Goal: Transaction & Acquisition: Subscribe to service/newsletter

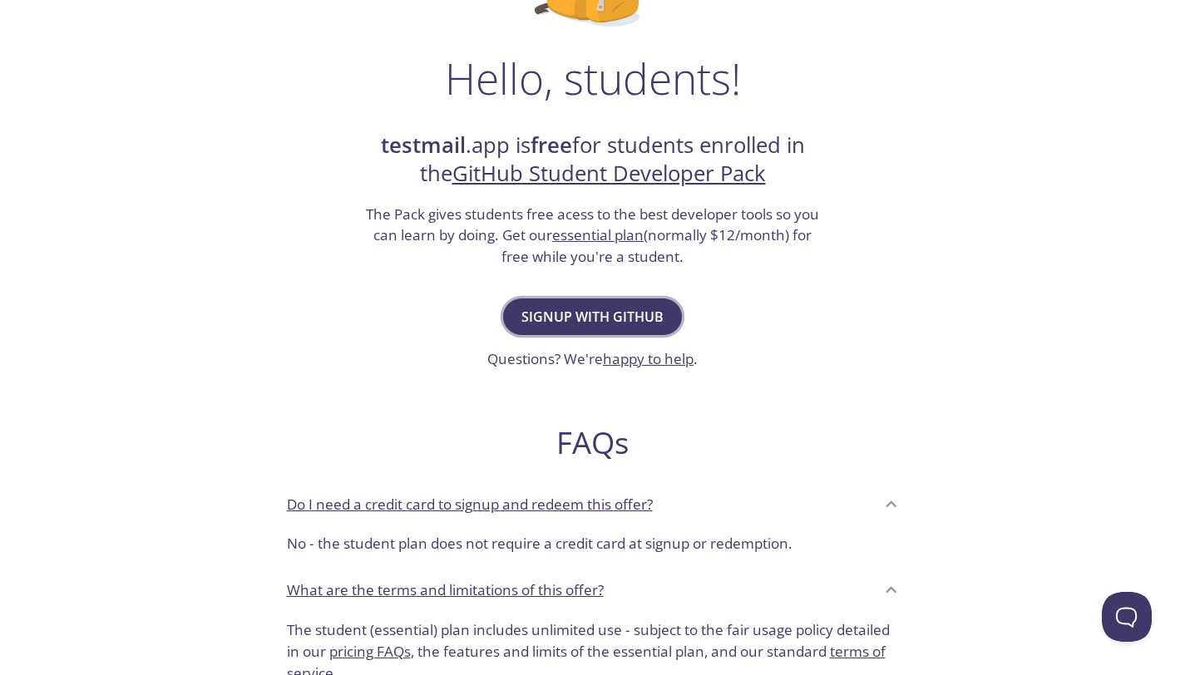
click at [522, 312] on button "Signup with GitHub" at bounding box center [592, 317] width 179 height 37
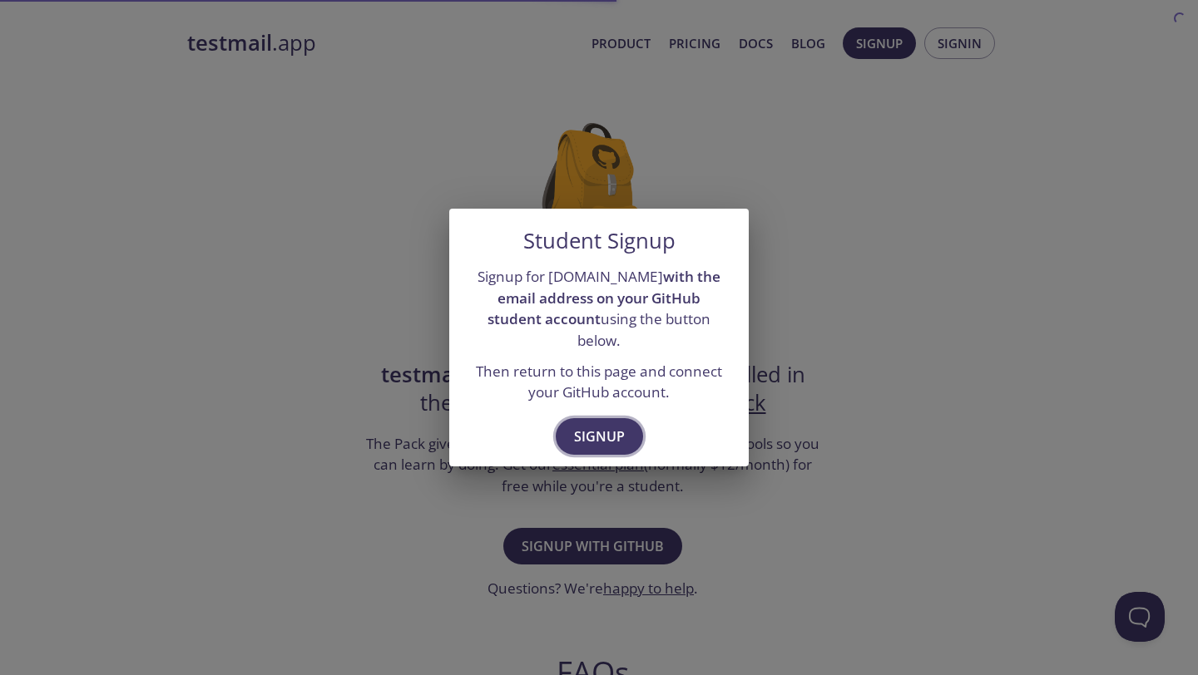
click at [582, 429] on span "Signup" at bounding box center [599, 436] width 51 height 23
click at [594, 368] on p "Then return to this page and connect your GitHub account." at bounding box center [599, 382] width 260 height 42
click at [579, 372] on p "Then return to this page and connect your GitHub account." at bounding box center [599, 382] width 260 height 42
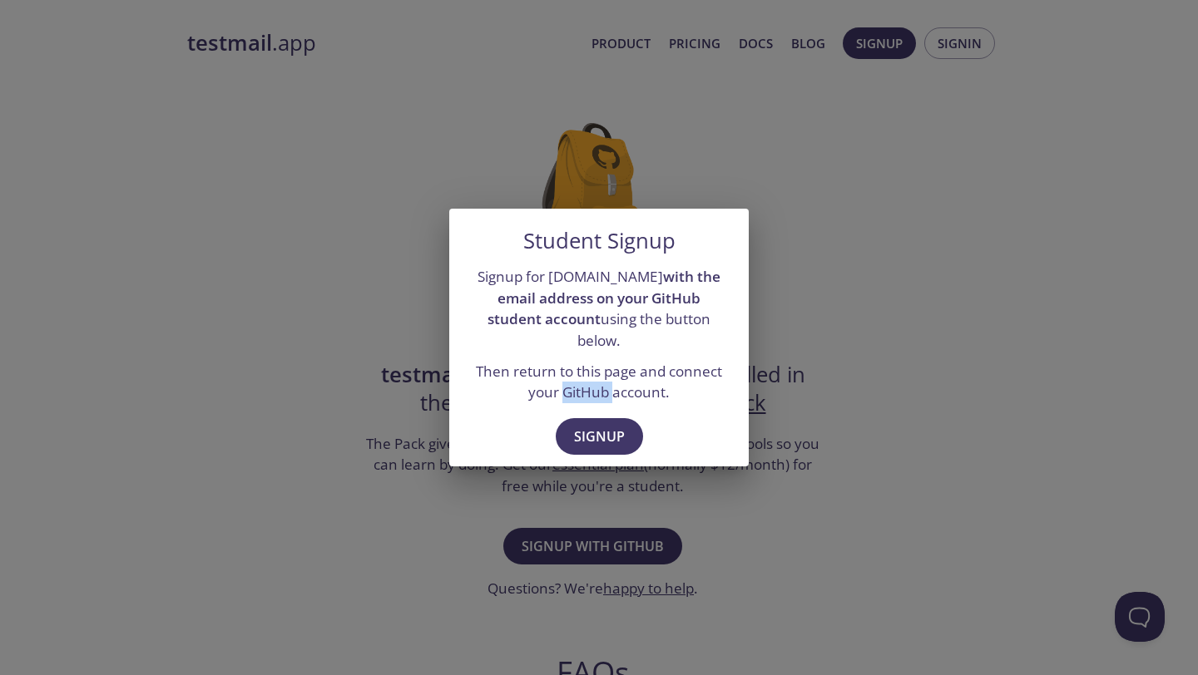
click at [564, 388] on p "Then return to this page and connect your GitHub account." at bounding box center [599, 382] width 260 height 42
click at [539, 387] on p "Then return to this page and connect your GitHub account." at bounding box center [599, 382] width 260 height 42
click at [563, 383] on p "Then return to this page and connect your GitHub account." at bounding box center [599, 382] width 260 height 42
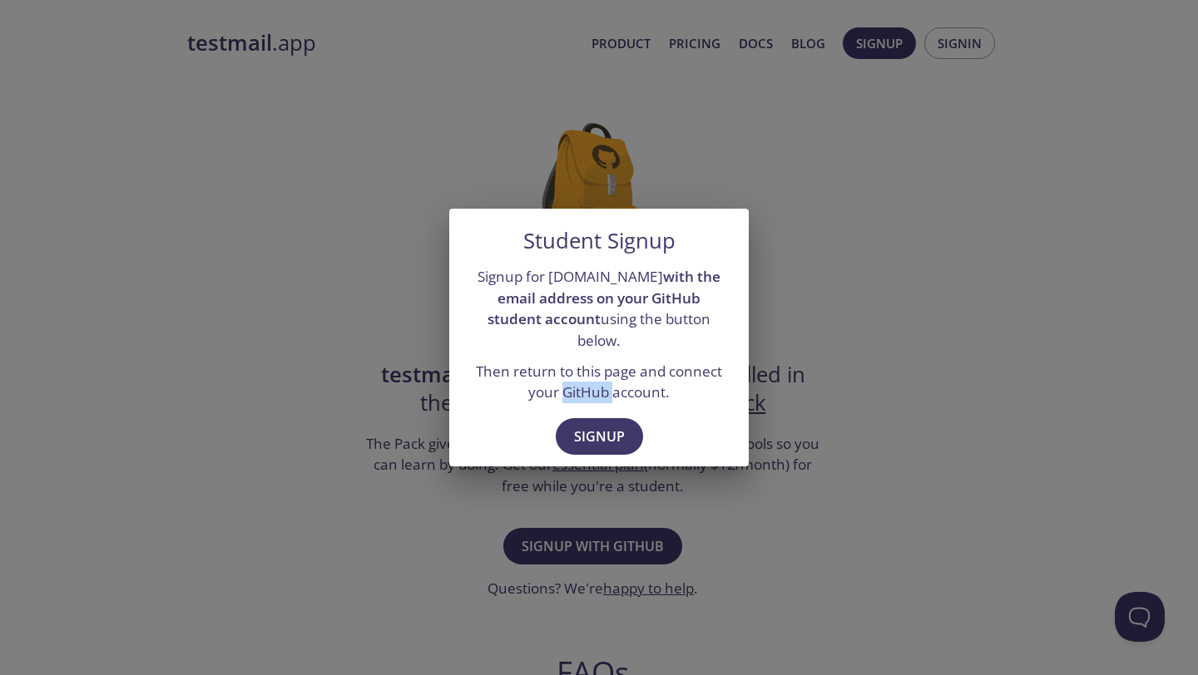
click at [563, 383] on p "Then return to this page and connect your GitHub account." at bounding box center [599, 382] width 260 height 42
click at [564, 425] on button "Signup" at bounding box center [599, 436] width 87 height 37
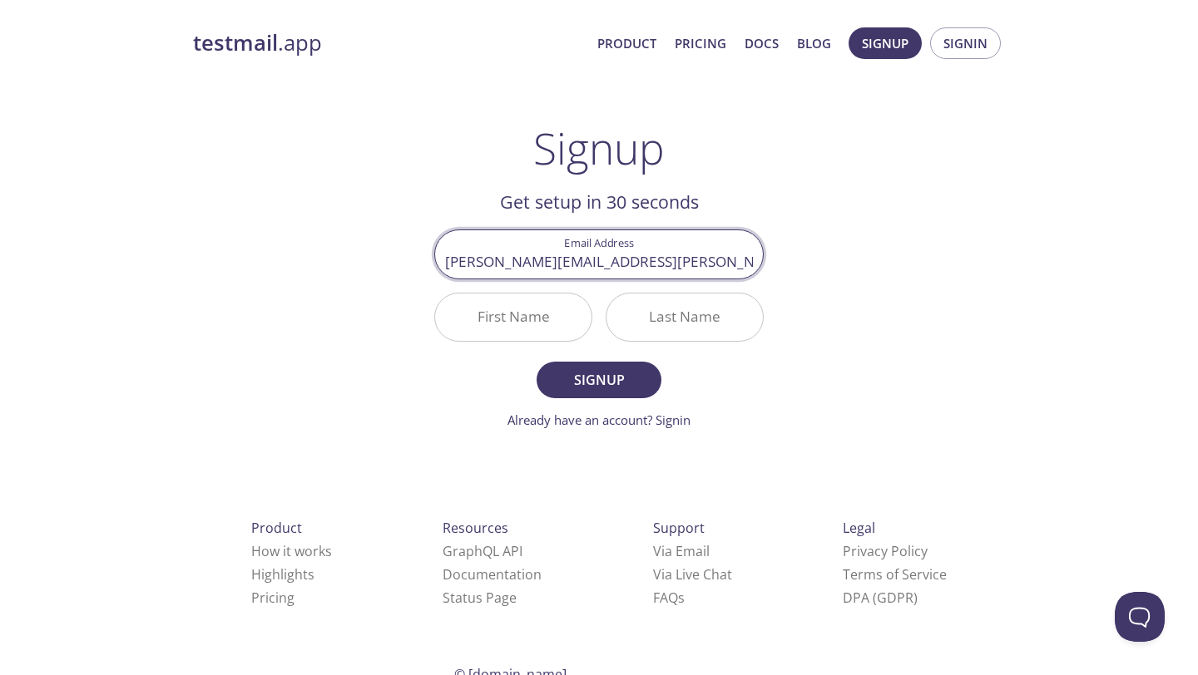
type input "[PERSON_NAME][EMAIL_ADDRESS][PERSON_NAME][DOMAIN_NAME]"
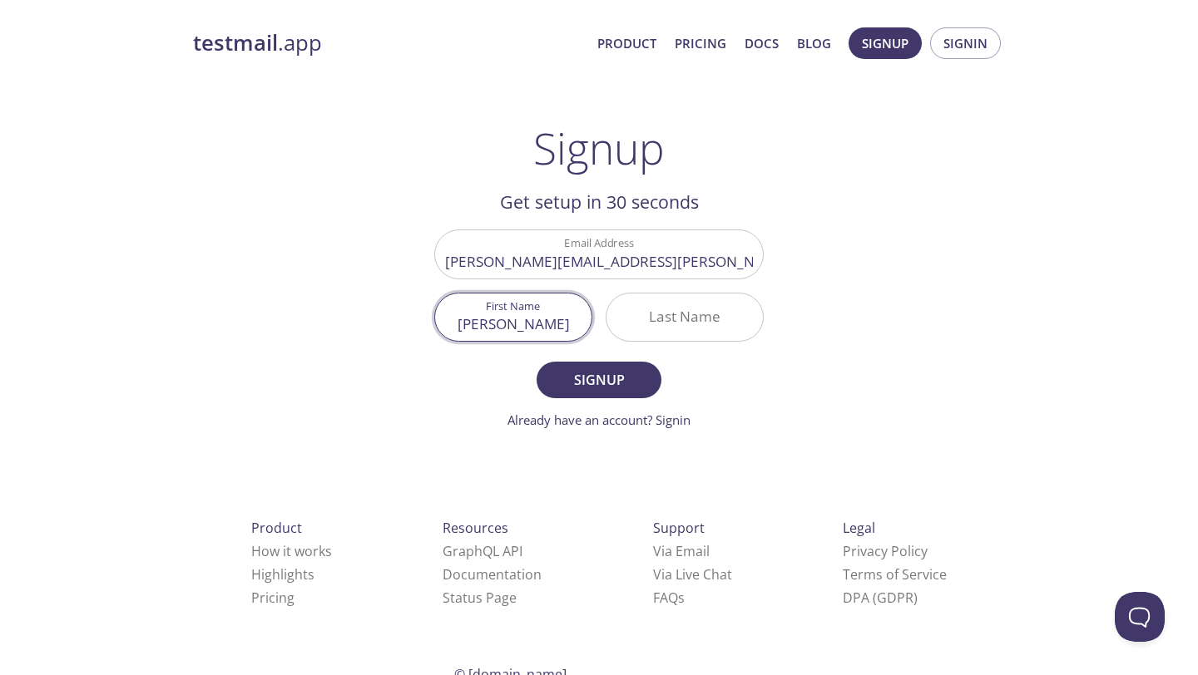
type input "[PERSON_NAME]"
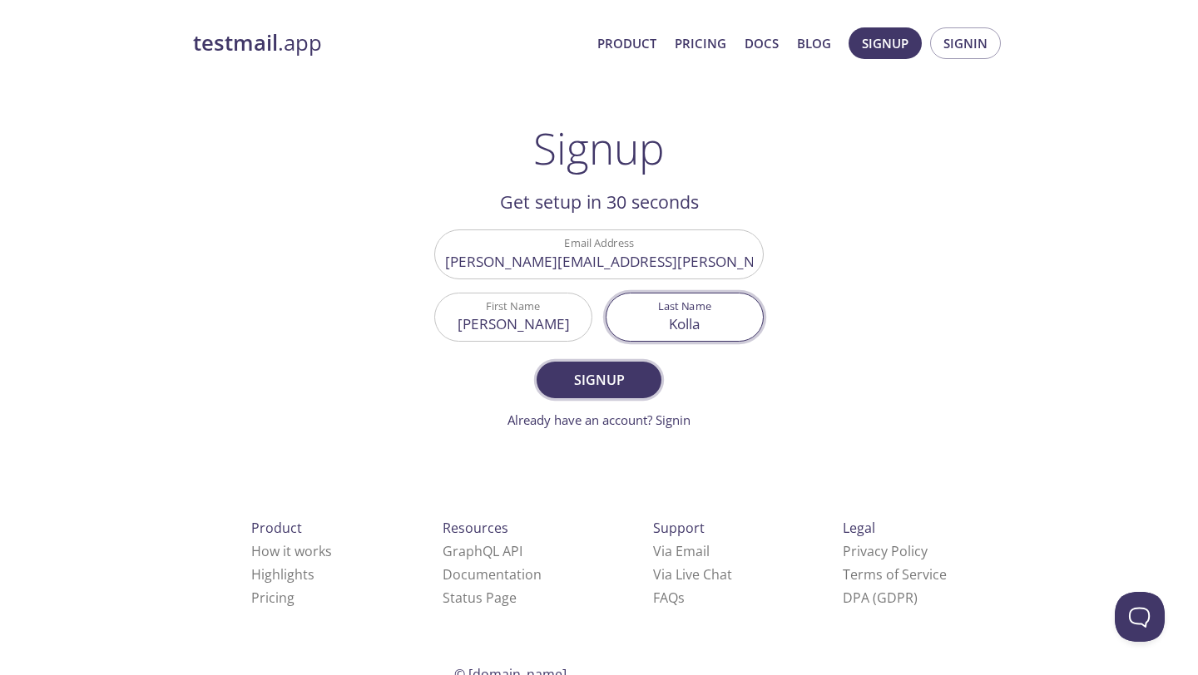
type input "Kolla"
click at [630, 392] on button "Signup" at bounding box center [598, 380] width 125 height 37
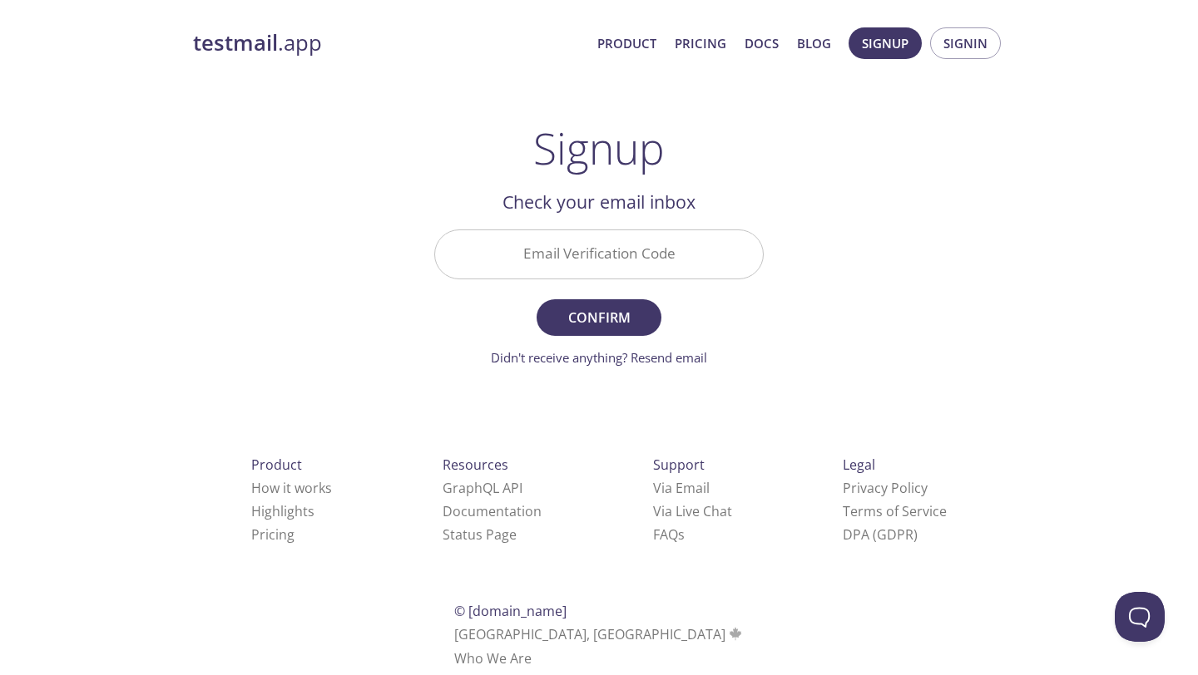
click at [625, 275] on input "Email Verification Code" at bounding box center [599, 253] width 328 height 47
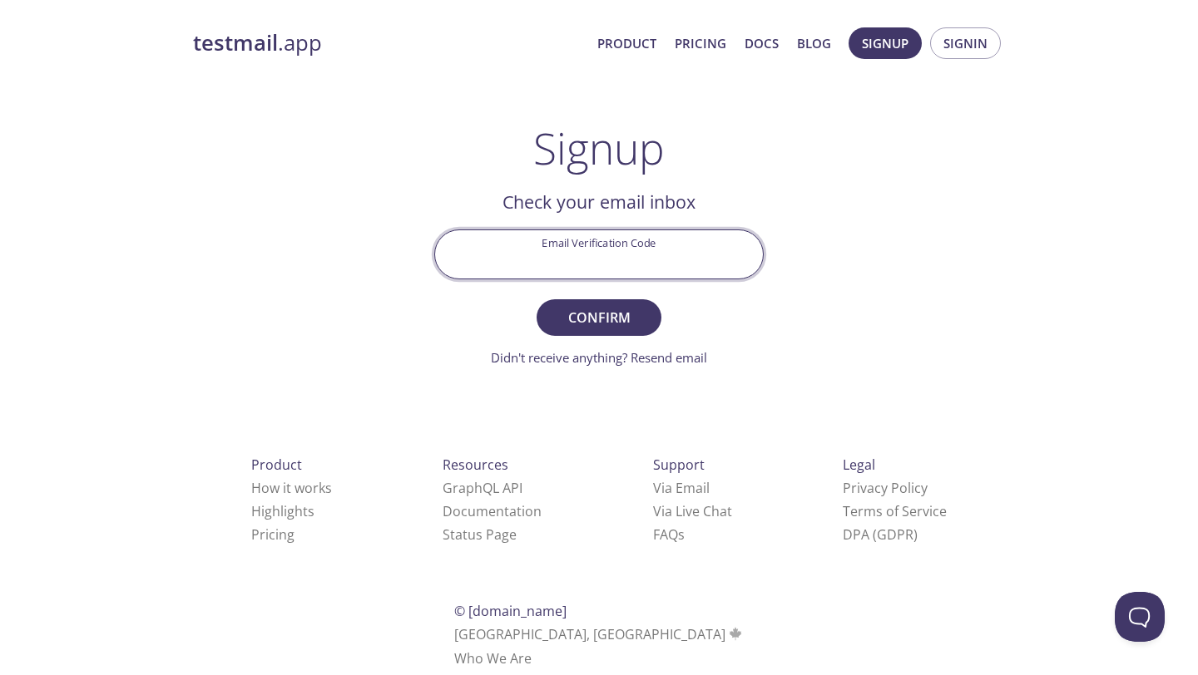
paste input "55LA17U"
type input "55LA17U"
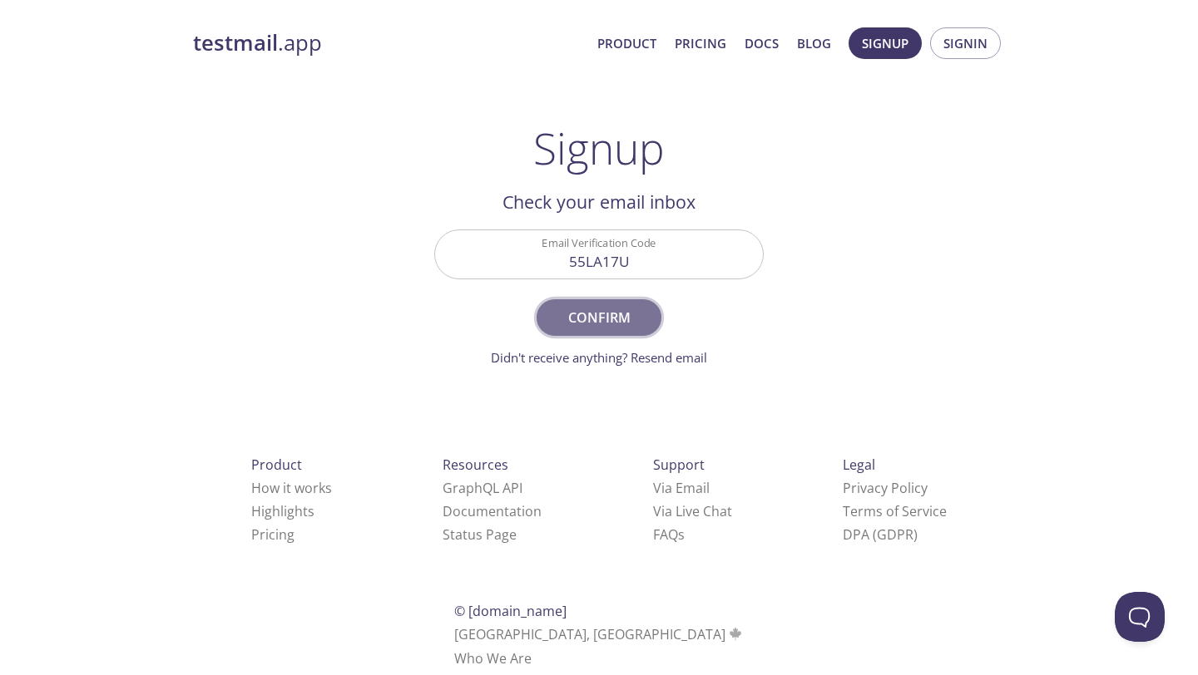
click at [637, 314] on span "Confirm" at bounding box center [599, 317] width 88 height 23
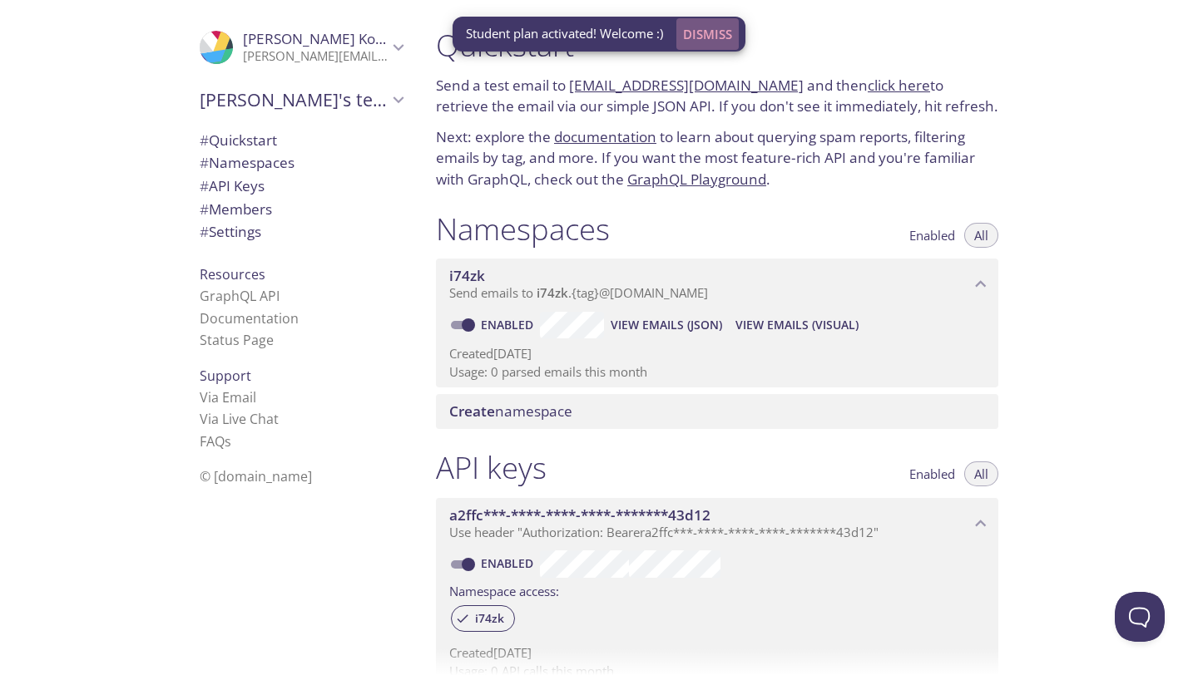
click at [693, 37] on span "Dismiss" at bounding box center [707, 34] width 49 height 22
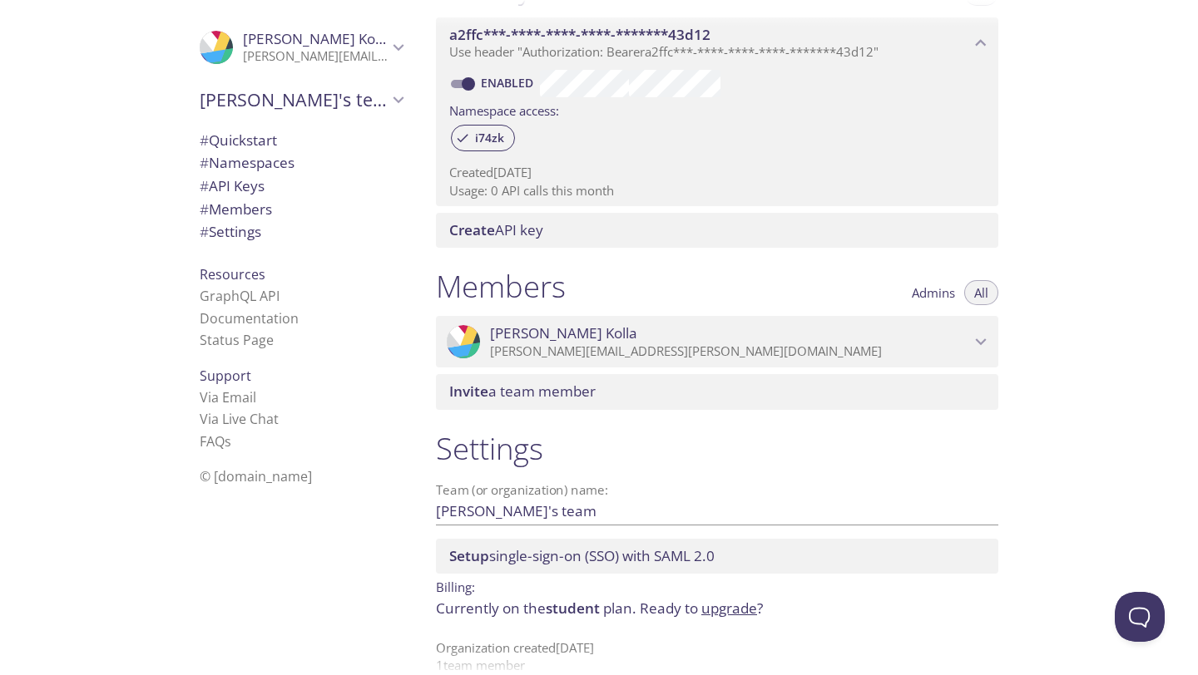
scroll to position [507, 0]
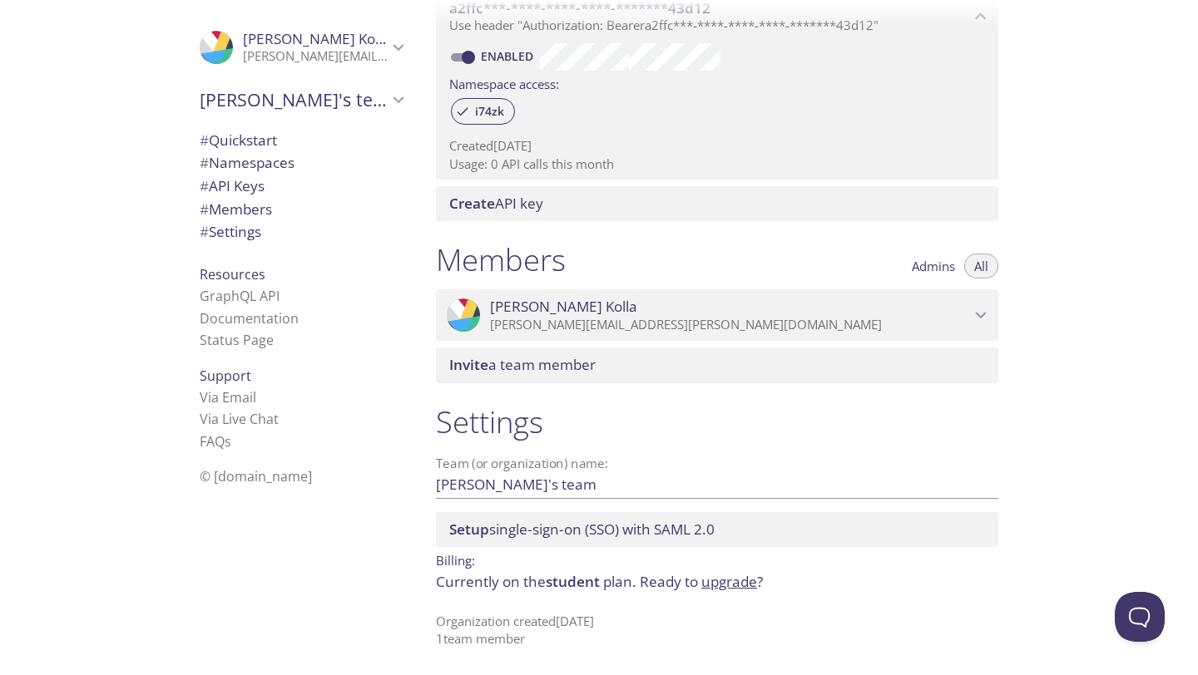
click at [228, 147] on span "# Quickstart" at bounding box center [238, 140] width 77 height 19
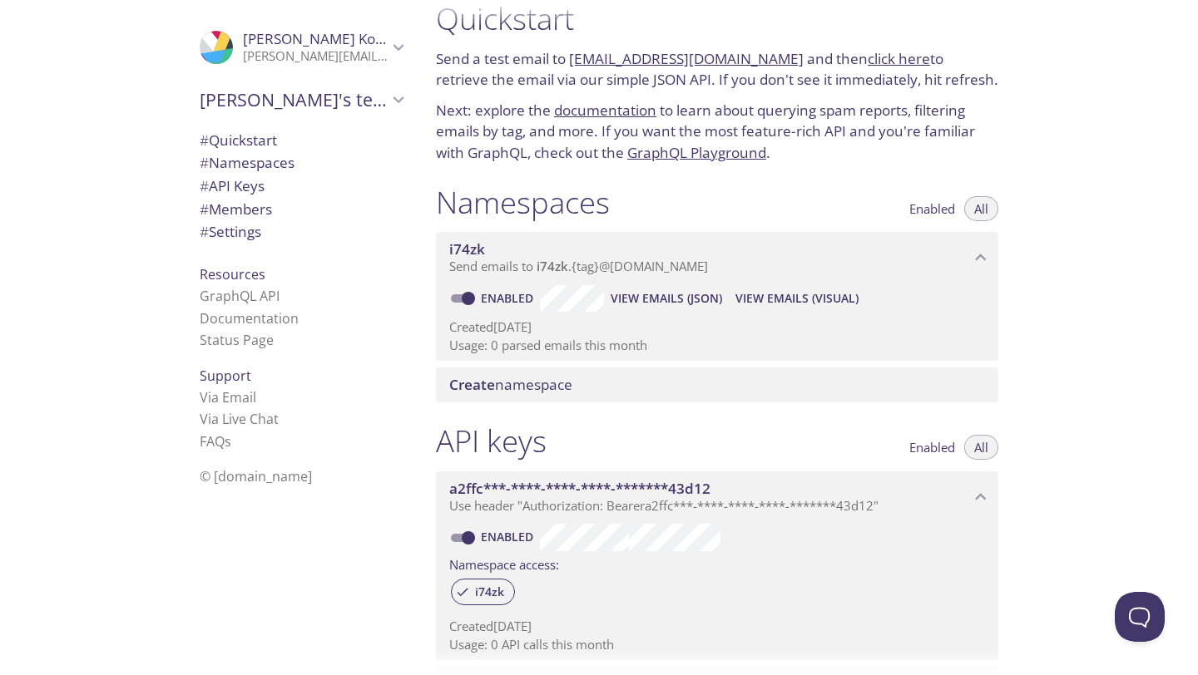
scroll to position [49, 0]
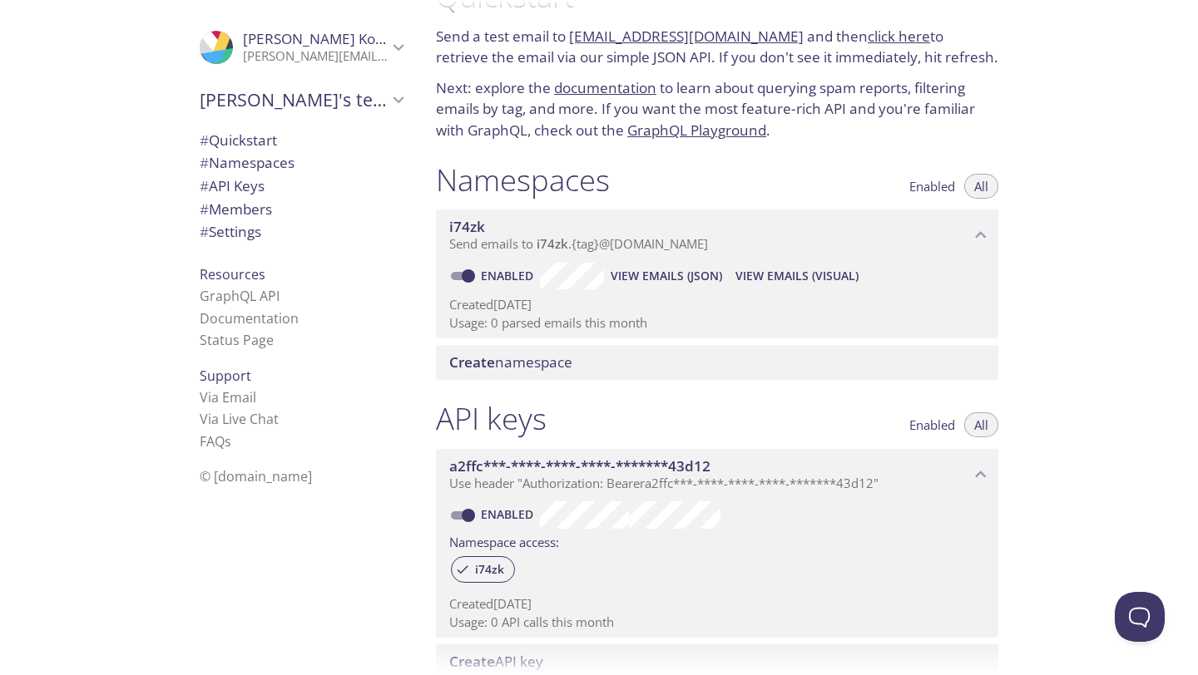
click at [525, 305] on p "Created [DATE]" at bounding box center [717, 304] width 536 height 17
click at [470, 322] on p "Usage: 0 parsed emails this month" at bounding box center [717, 322] width 536 height 17
click at [213, 325] on link "Documentation" at bounding box center [249, 318] width 99 height 18
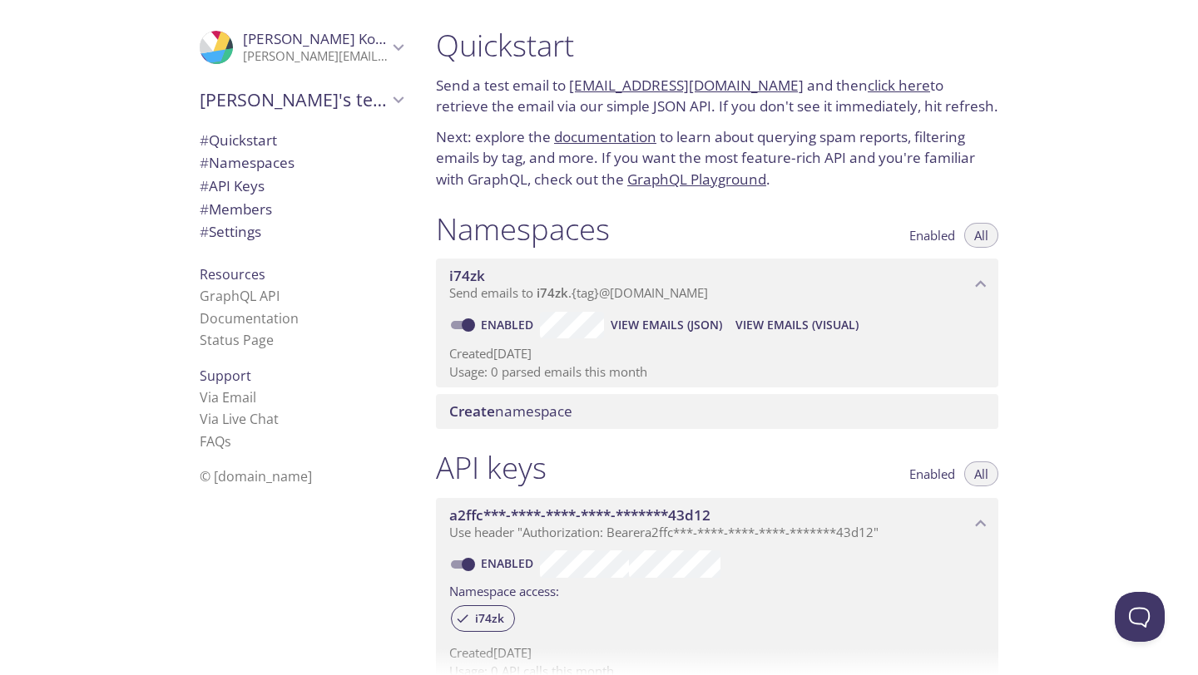
scroll to position [2, 0]
click at [531, 286] on span "Send emails to i74zk . {tag} @[DOMAIN_NAME]" at bounding box center [578, 291] width 259 height 17
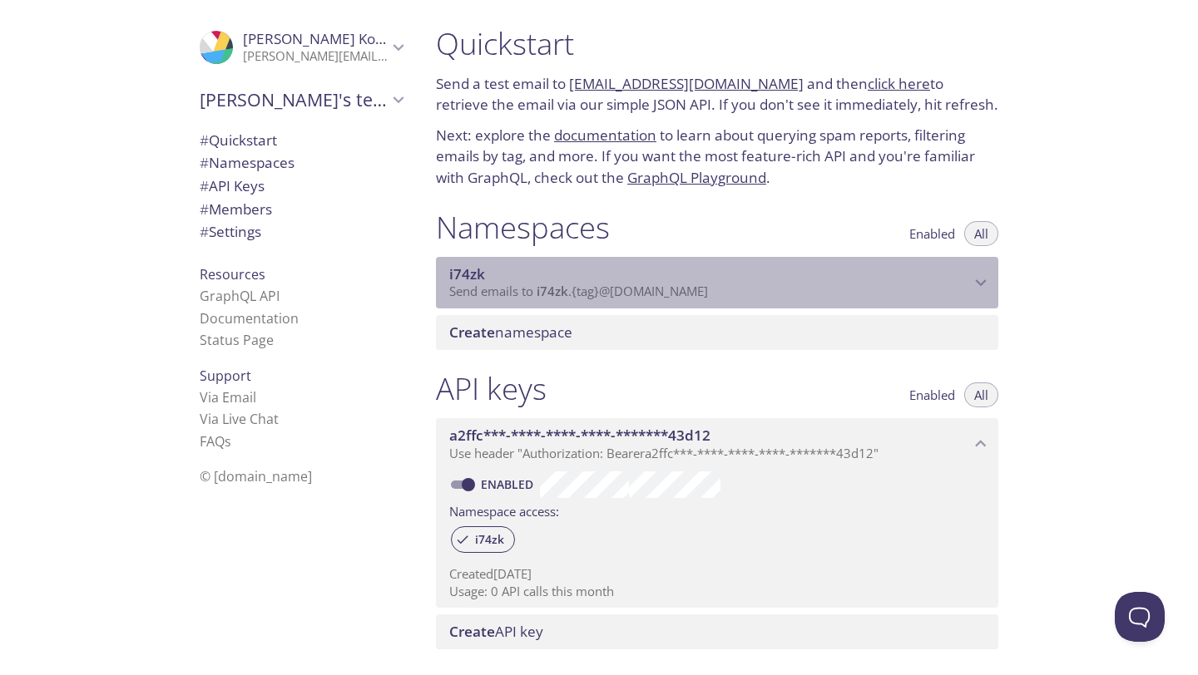
click at [531, 287] on span "Send emails to i74zk . {tag} @[DOMAIN_NAME]" at bounding box center [578, 291] width 259 height 17
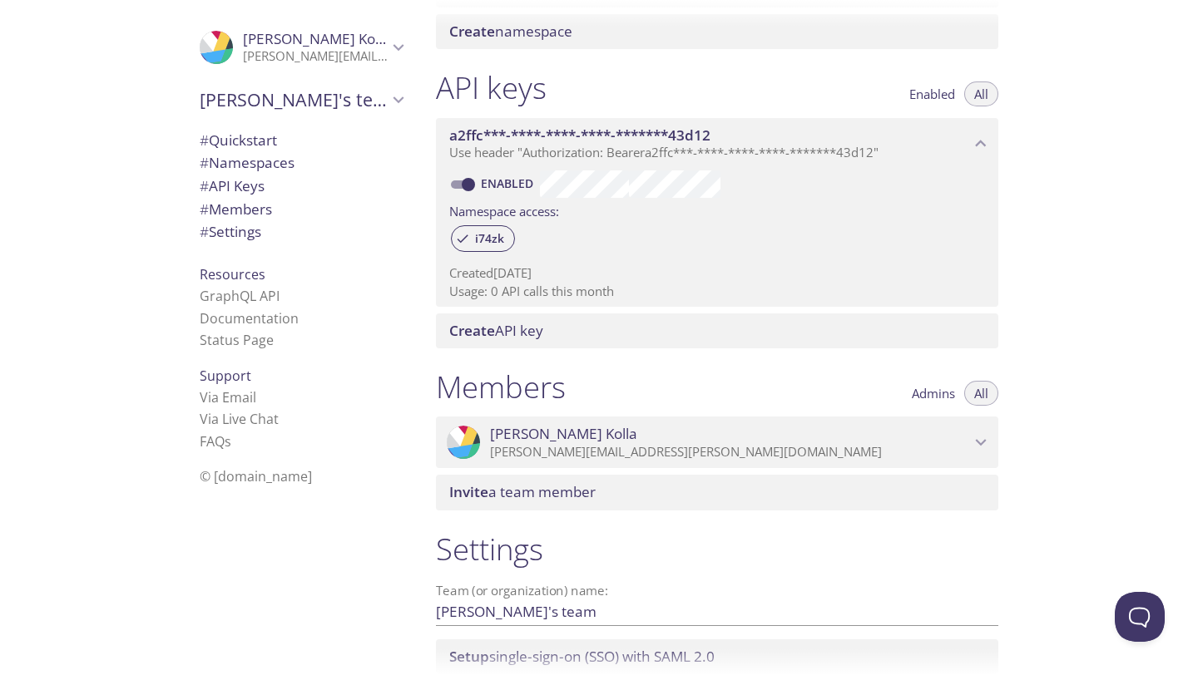
scroll to position [274, 0]
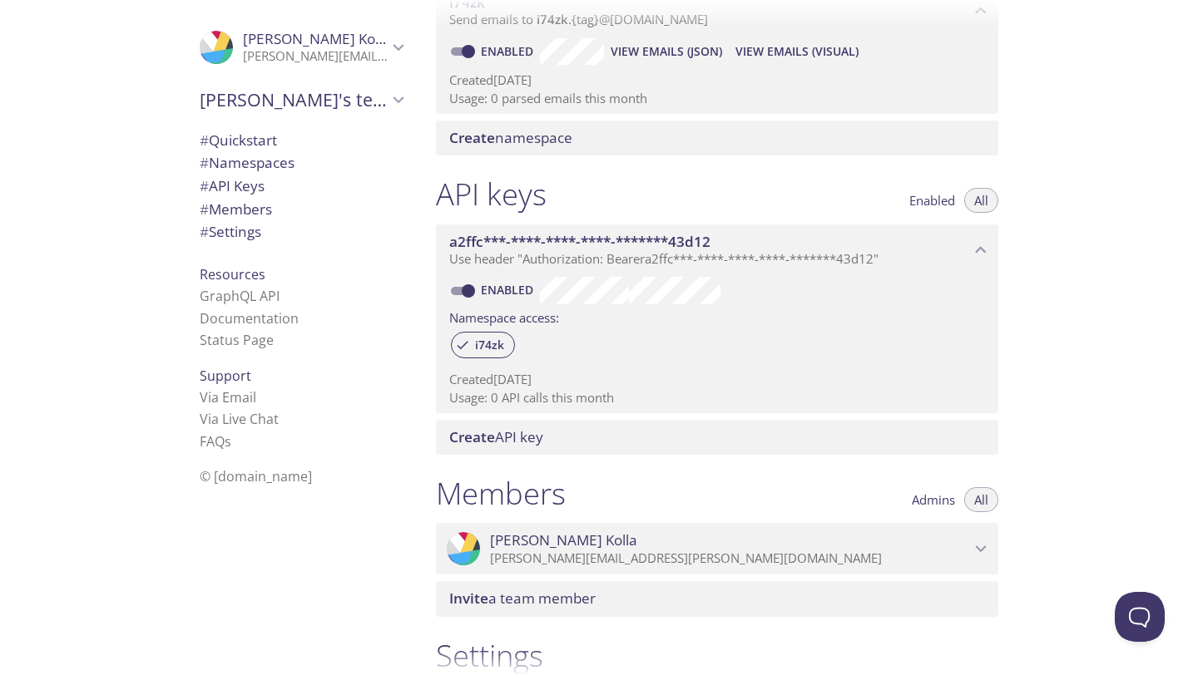
click at [965, 198] on button "All" at bounding box center [981, 200] width 34 height 25
click at [974, 200] on span "All" at bounding box center [981, 200] width 14 height 0
click at [223, 186] on span "# API Keys" at bounding box center [232, 185] width 65 height 19
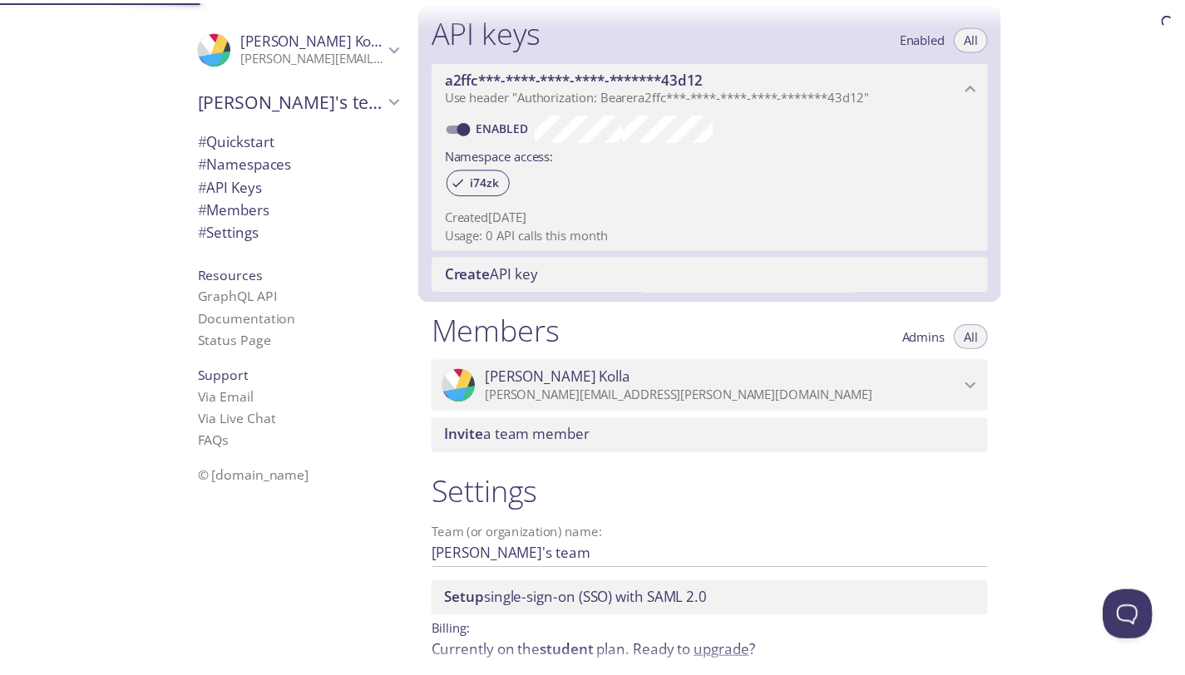
scroll to position [449, 0]
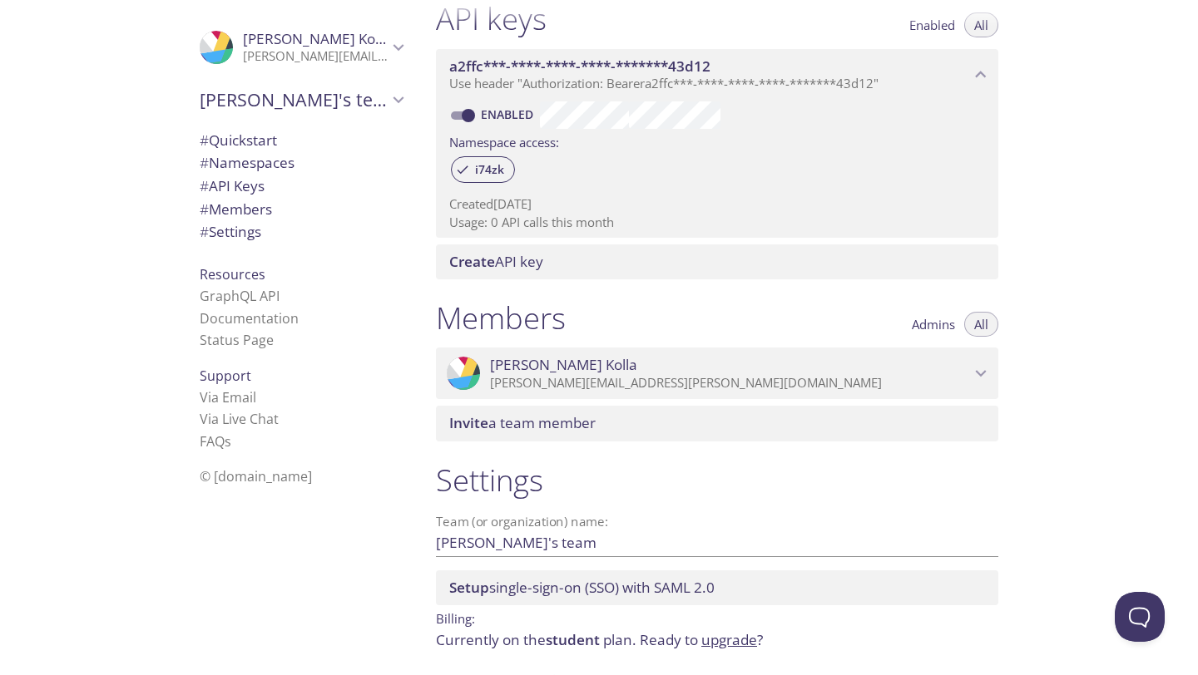
click at [531, 258] on span "Create API key" at bounding box center [496, 261] width 94 height 19
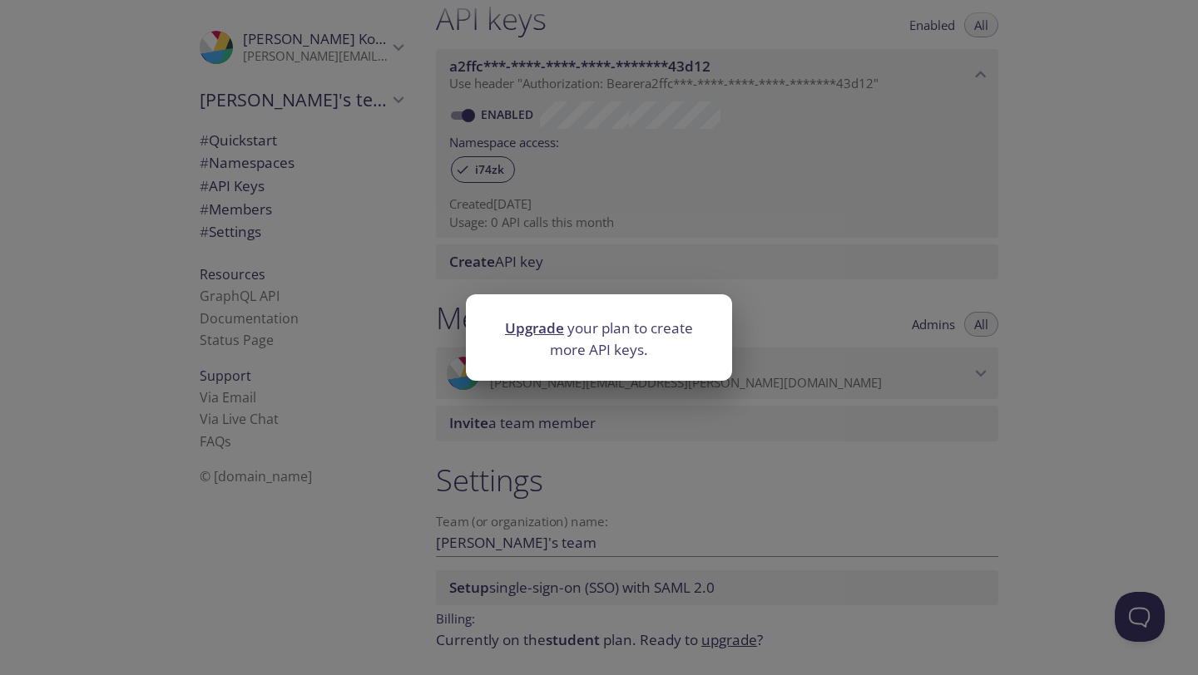
click at [534, 329] on link "Upgrade" at bounding box center [534, 328] width 59 height 19
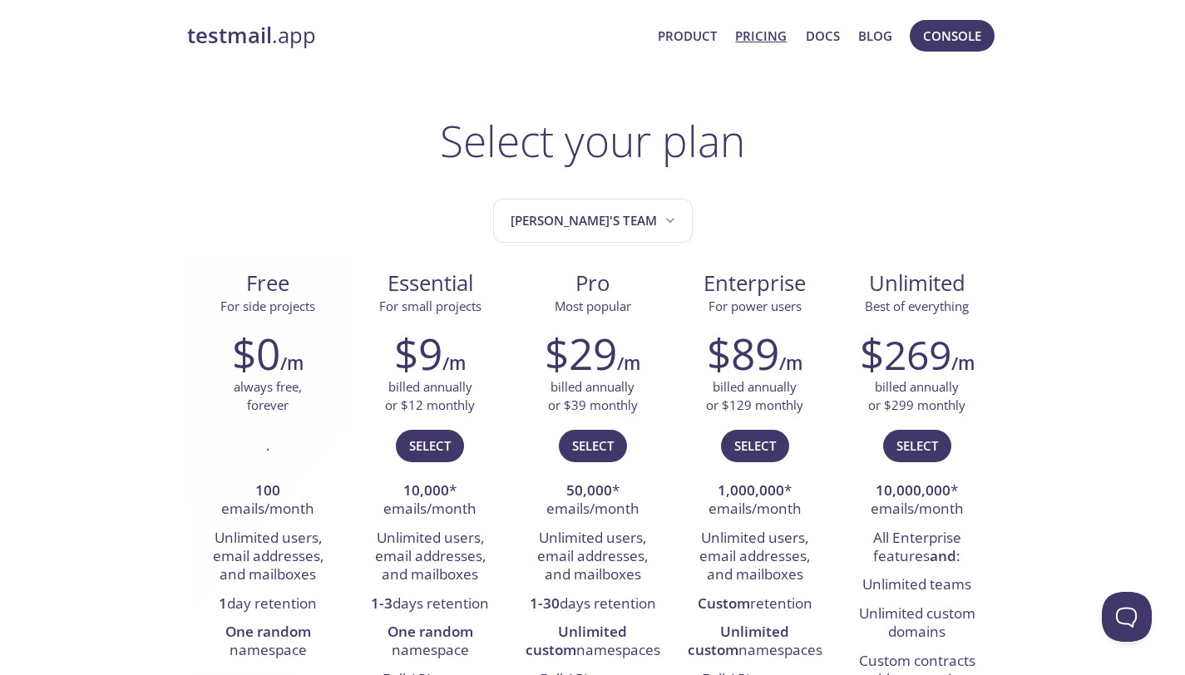
scroll to position [8, 0]
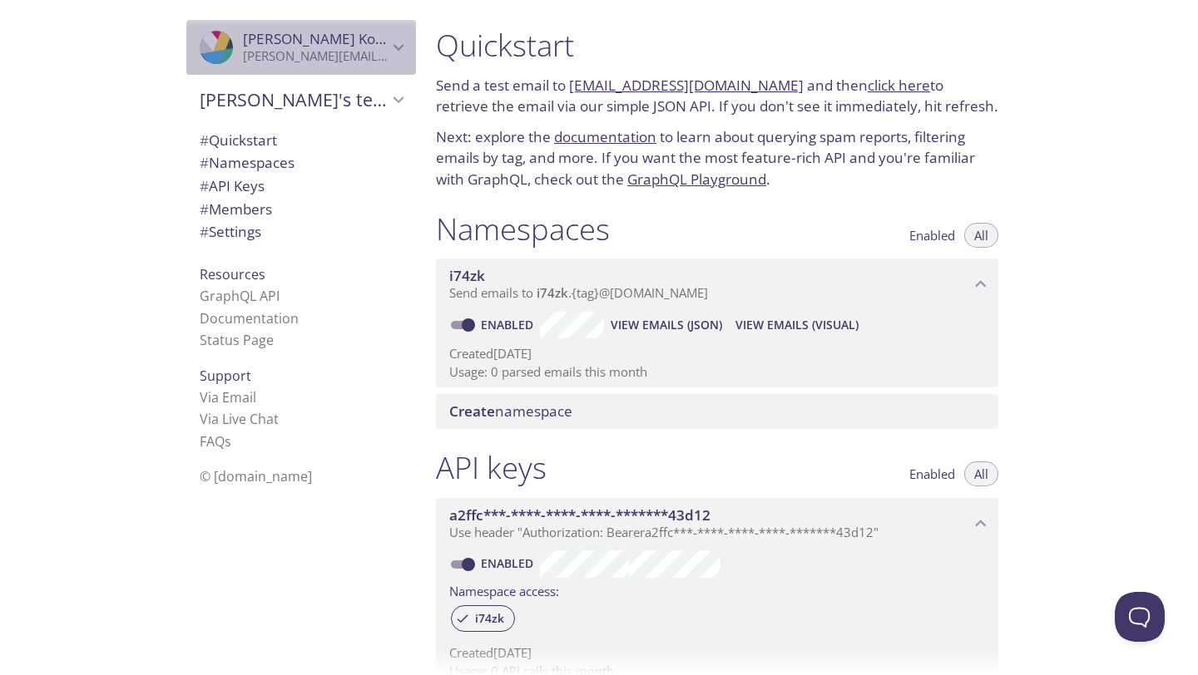
click at [307, 52] on p "[PERSON_NAME][EMAIL_ADDRESS][PERSON_NAME][DOMAIN_NAME]" at bounding box center [315, 56] width 145 height 17
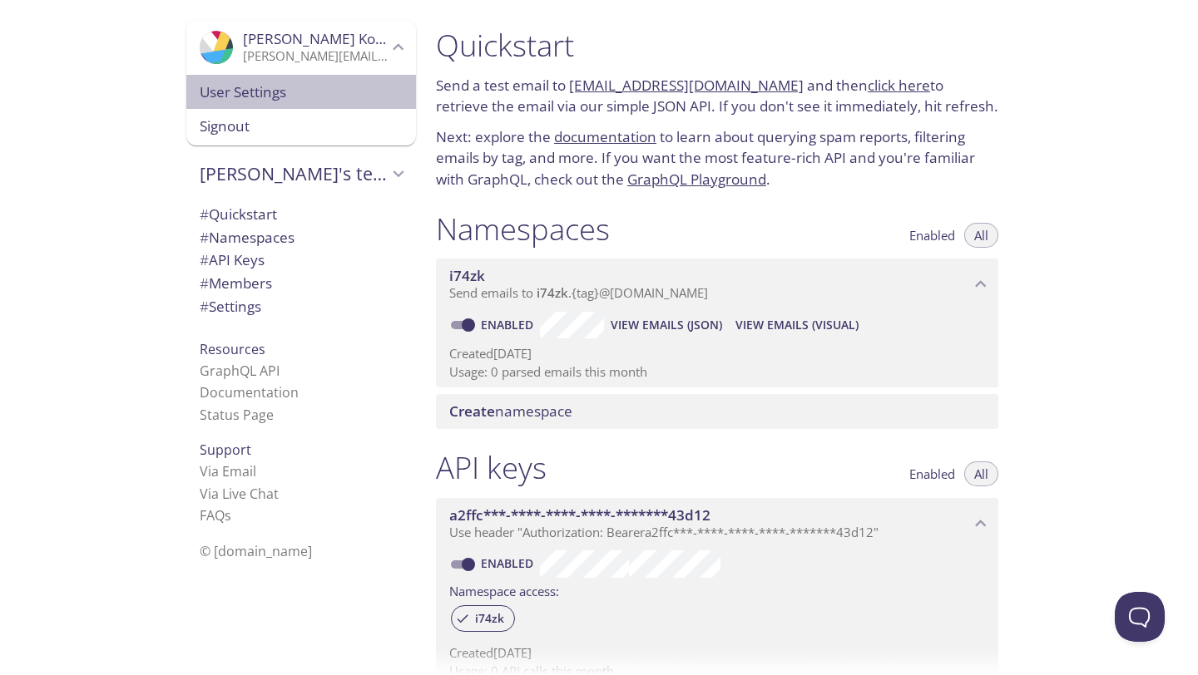
click at [255, 98] on span "User Settings" at bounding box center [301, 93] width 203 height 22
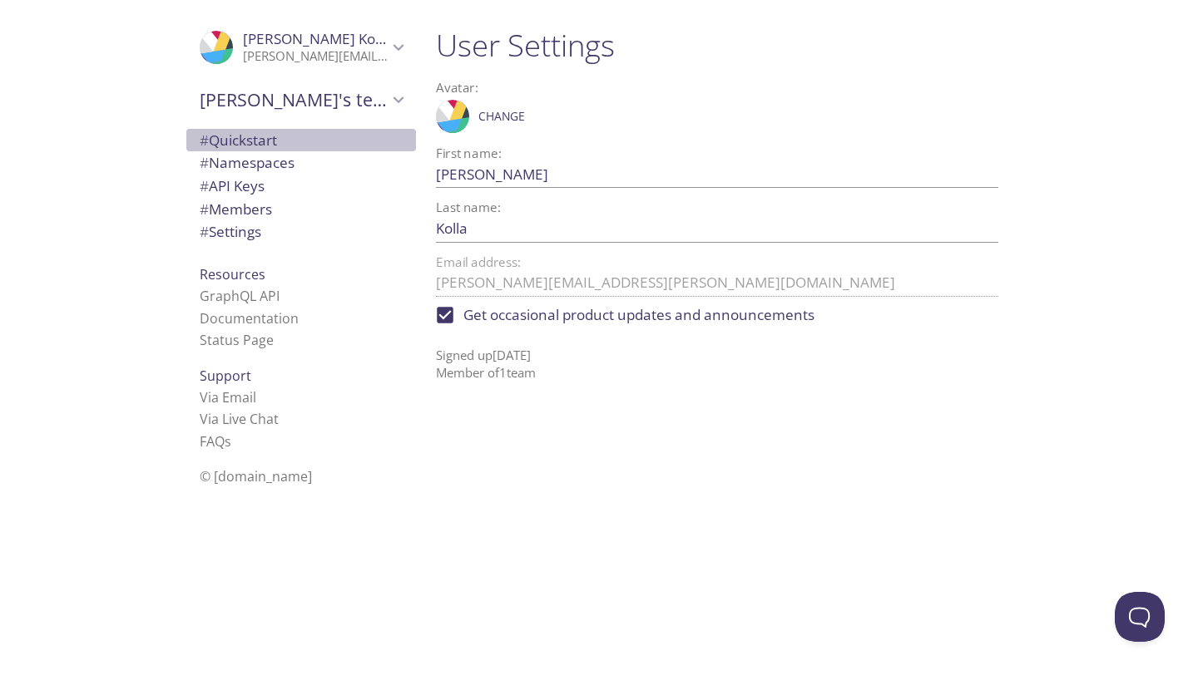
click at [222, 133] on span "# Quickstart" at bounding box center [238, 140] width 77 height 19
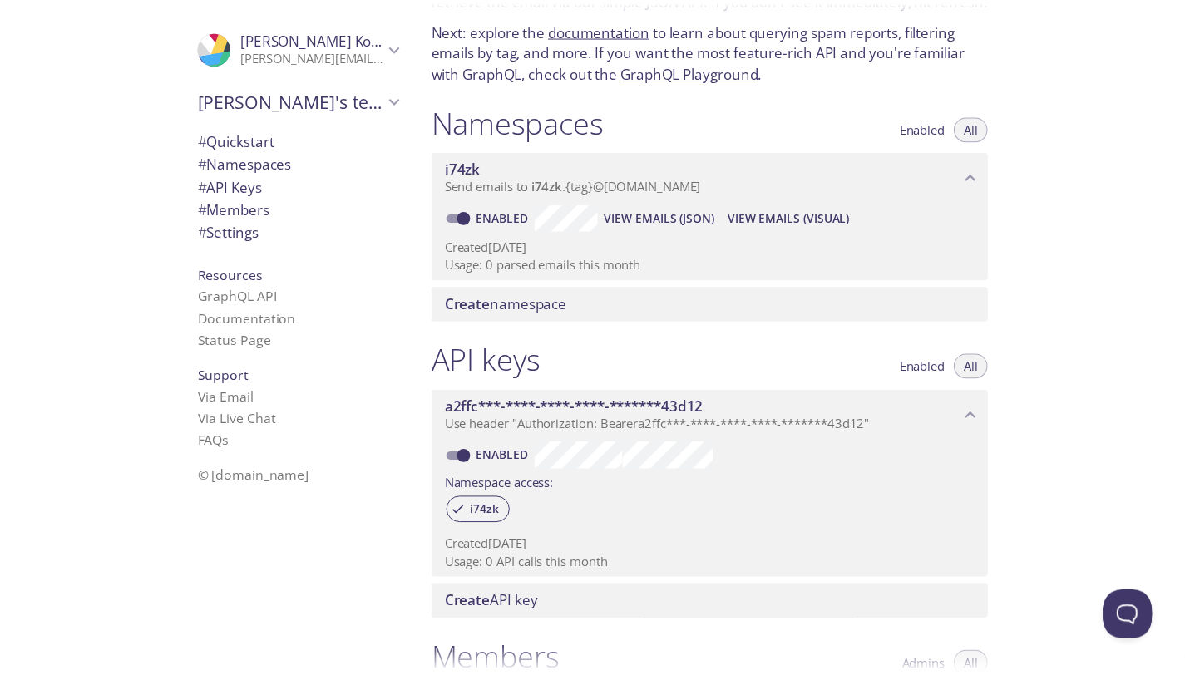
scroll to position [108, 0]
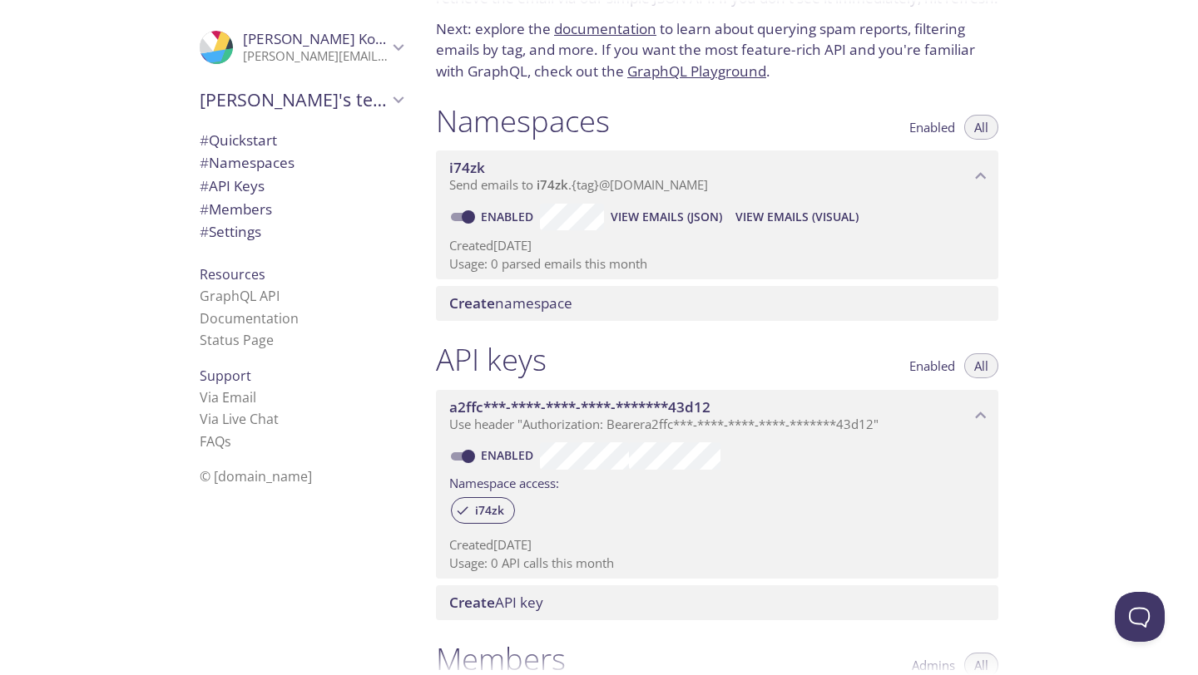
click at [457, 603] on span "Create" at bounding box center [472, 602] width 46 height 19
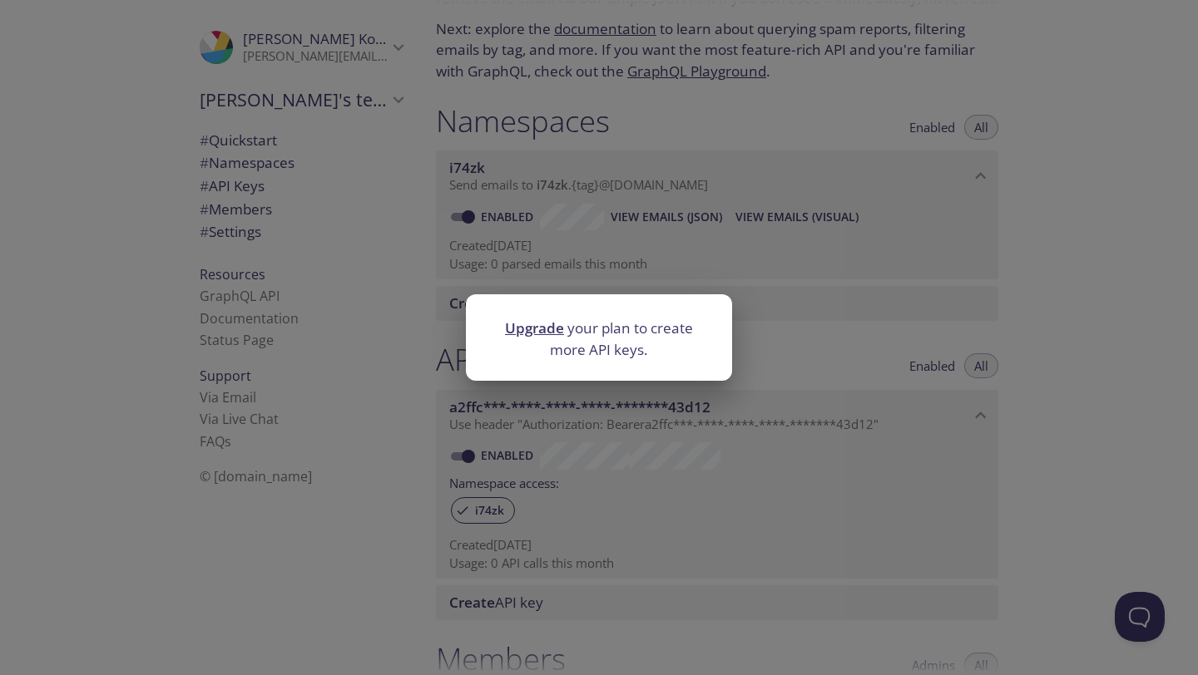
click at [527, 329] on link "Upgrade" at bounding box center [534, 328] width 59 height 19
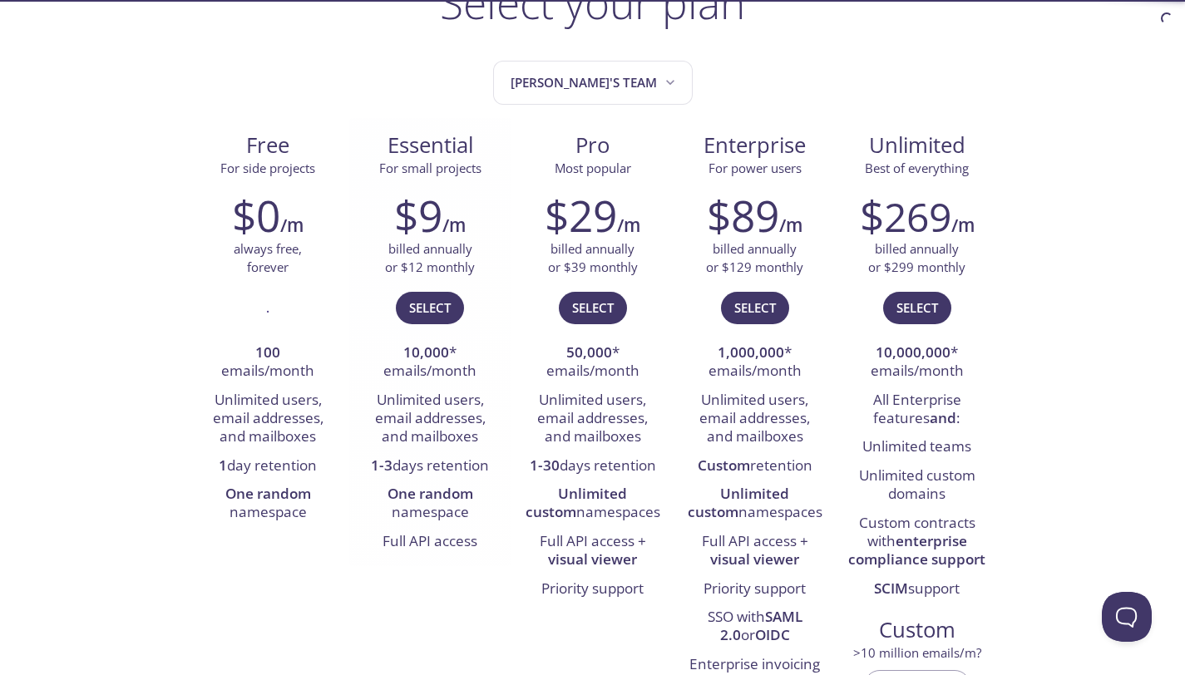
scroll to position [146, 0]
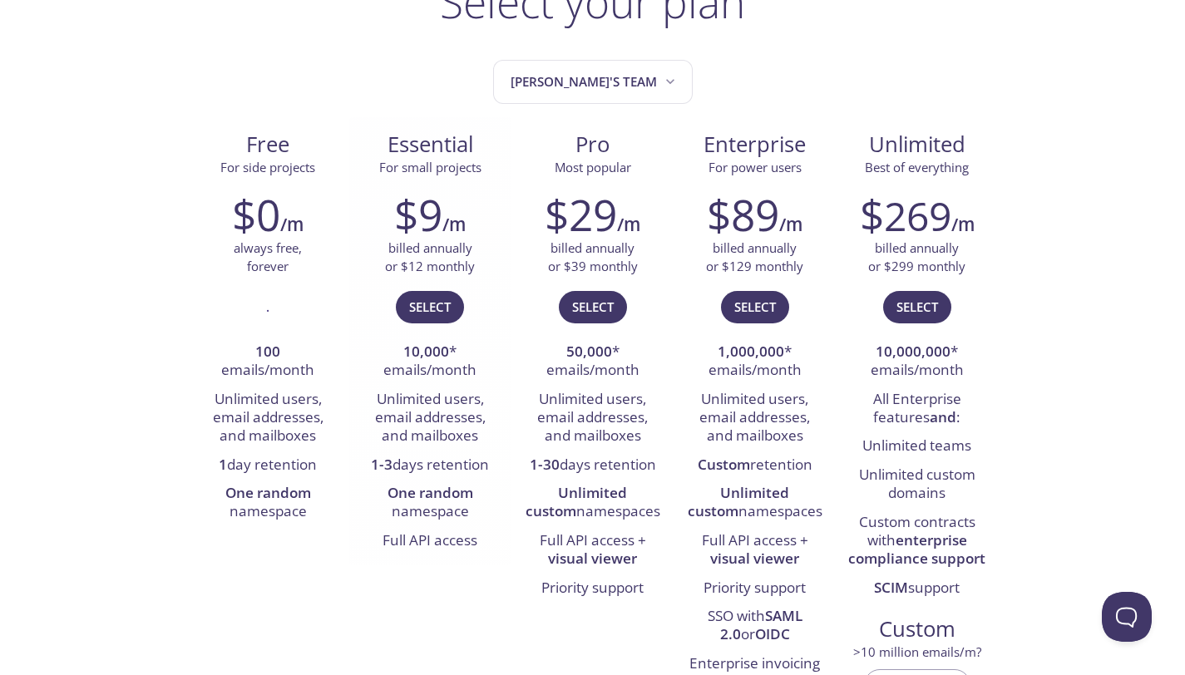
click at [430, 423] on li "Unlimited users, email addresses, and mailboxes" at bounding box center [430, 419] width 137 height 66
click at [331, 384] on li "100 emails/month" at bounding box center [268, 362] width 137 height 47
drag, startPoint x: 331, startPoint y: 384, endPoint x: 395, endPoint y: 403, distance: 66.6
click at [395, 403] on div "Free For side projects $0 /m always free, forever . 100 emails/month Unlimited …" at bounding box center [593, 431] width 812 height 629
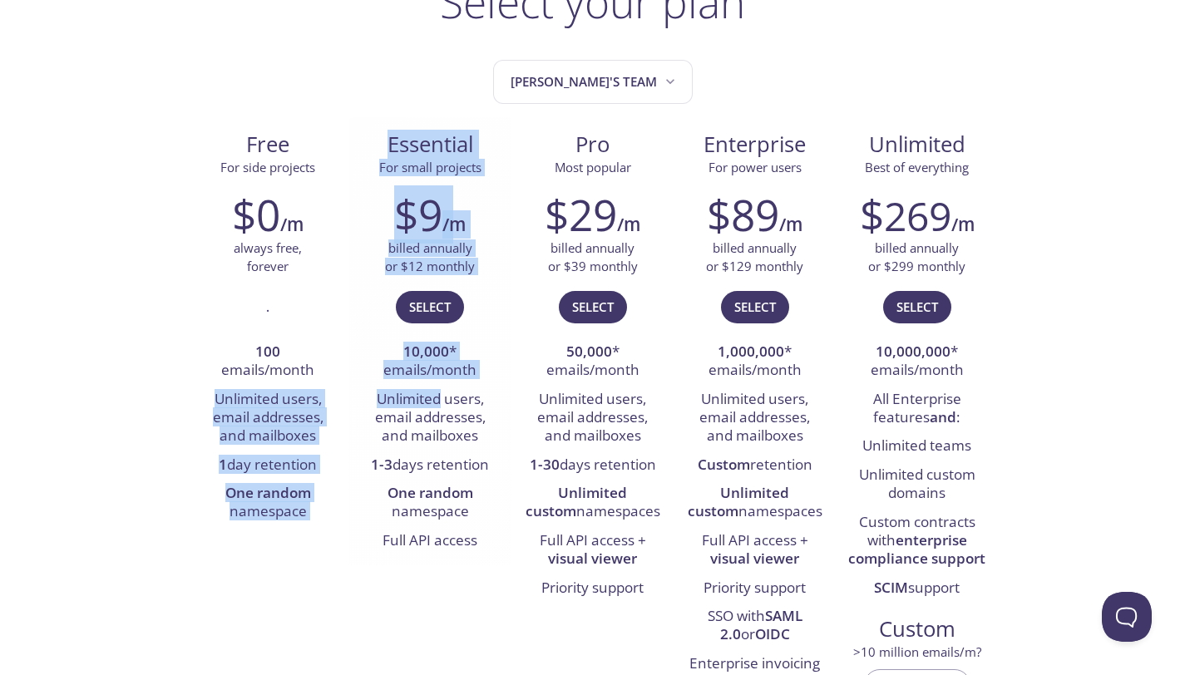
click at [395, 403] on li "Unlimited users, email addresses, and mailboxes" at bounding box center [430, 419] width 137 height 66
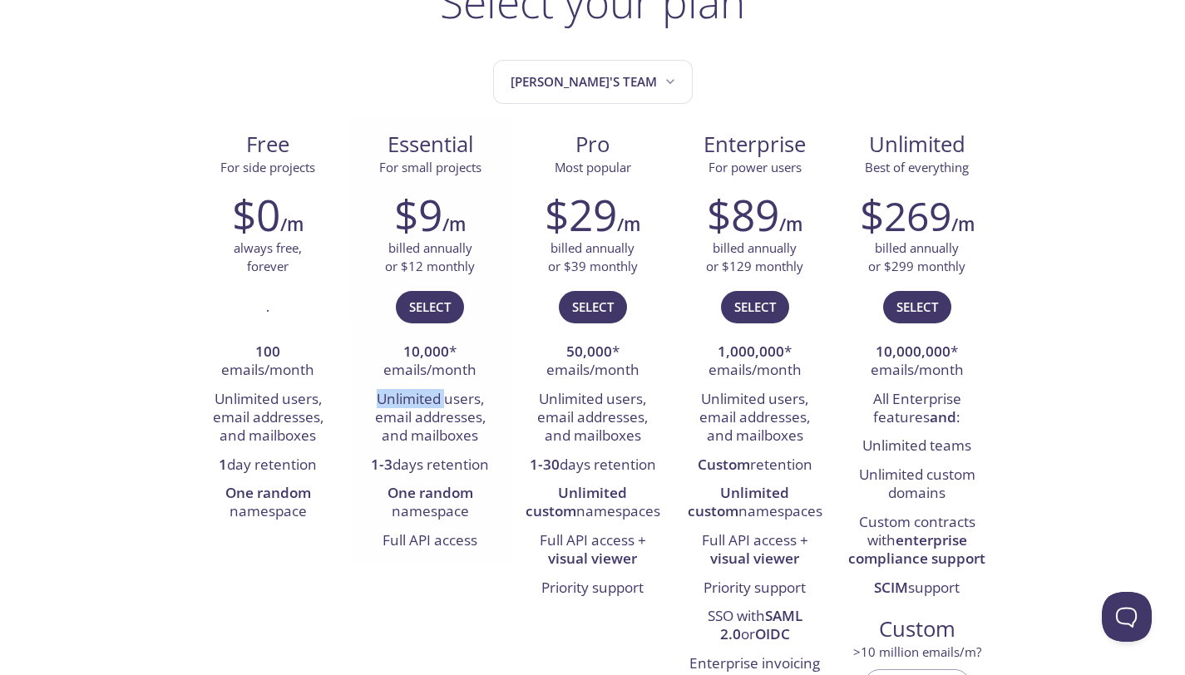
click at [395, 403] on li "Unlimited users, email addresses, and mailboxes" at bounding box center [430, 419] width 137 height 66
click at [428, 408] on li "Unlimited users, email addresses, and mailboxes" at bounding box center [430, 419] width 137 height 66
click at [452, 412] on li "Unlimited users, email addresses, and mailboxes" at bounding box center [430, 419] width 137 height 66
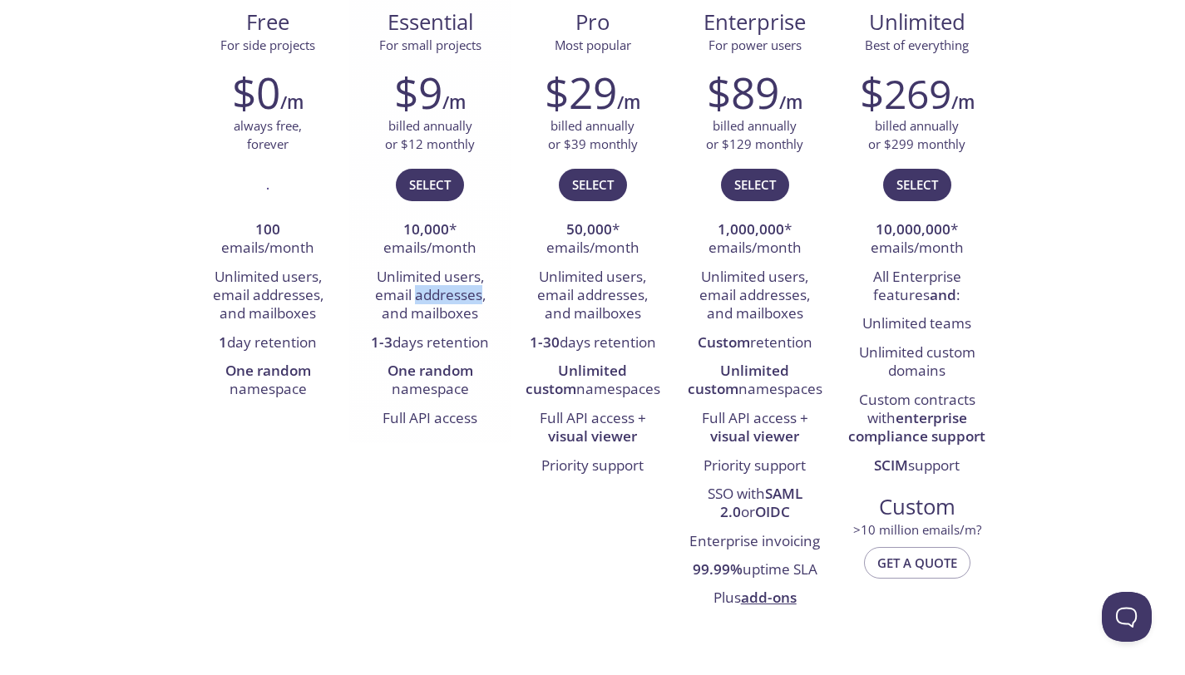
scroll to position [269, 0]
